Goal: Check status

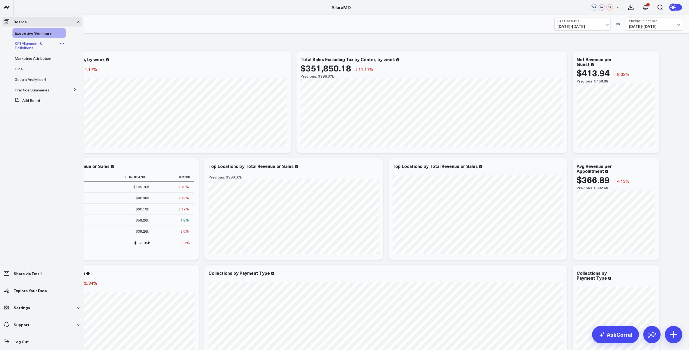
click at [28, 45] on span "KPI Alignment & Definitions" at bounding box center [29, 45] width 28 height 9
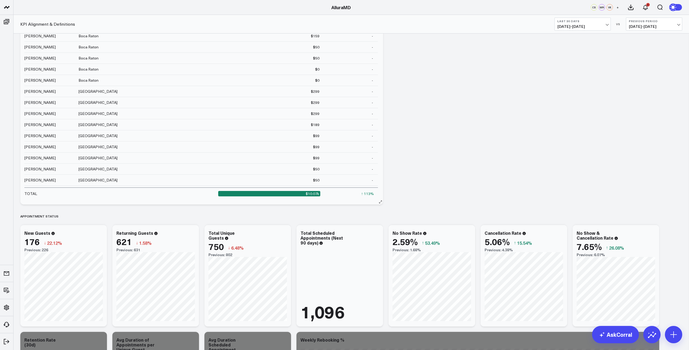
scroll to position [463, 0]
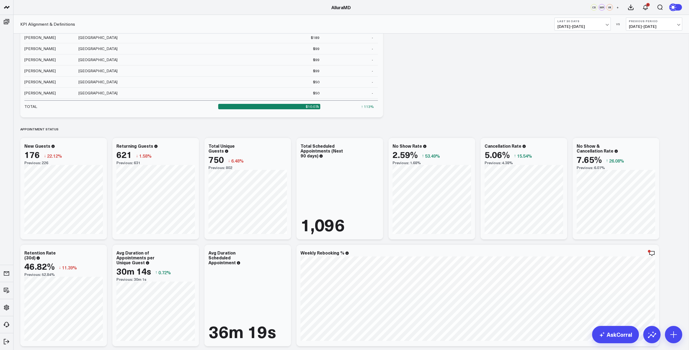
click at [602, 25] on span "[DATE] - [DATE]" at bounding box center [582, 26] width 50 height 4
click at [577, 110] on link "Last Month" at bounding box center [582, 109] width 56 height 10
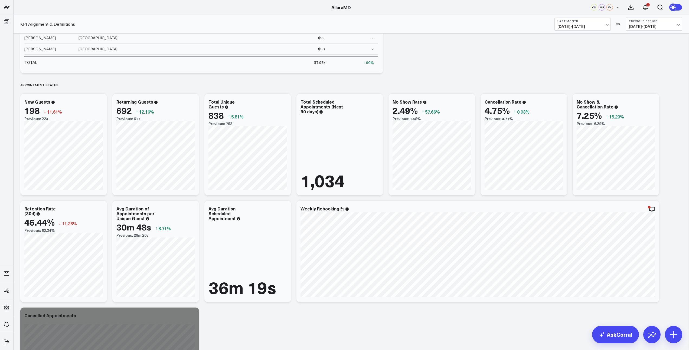
scroll to position [515, 0]
